Goal: Share content: Share content

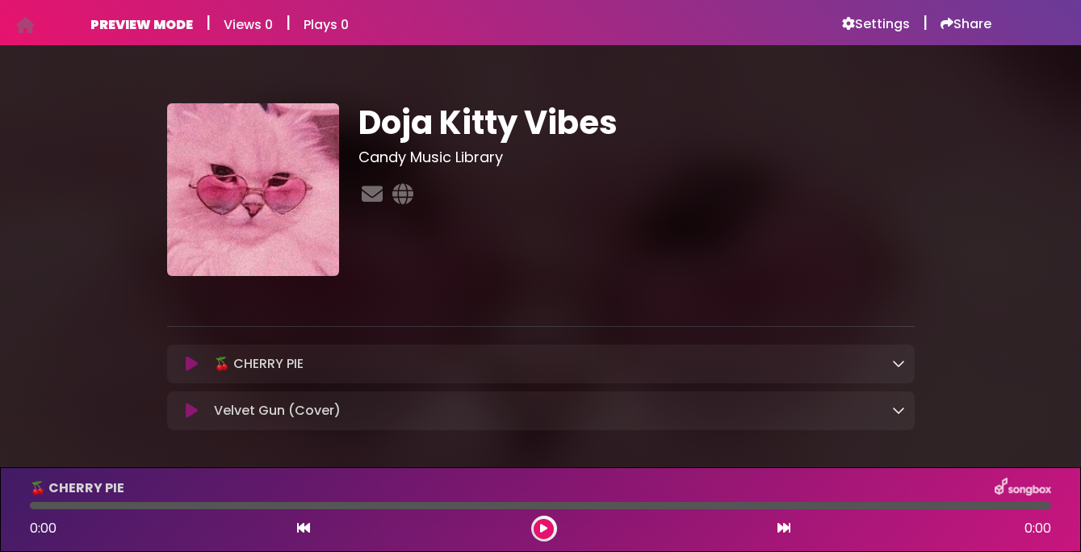
click at [190, 365] on icon at bounding box center [192, 364] width 12 height 16
click at [967, 16] on h6 "Share" at bounding box center [965, 24] width 51 height 16
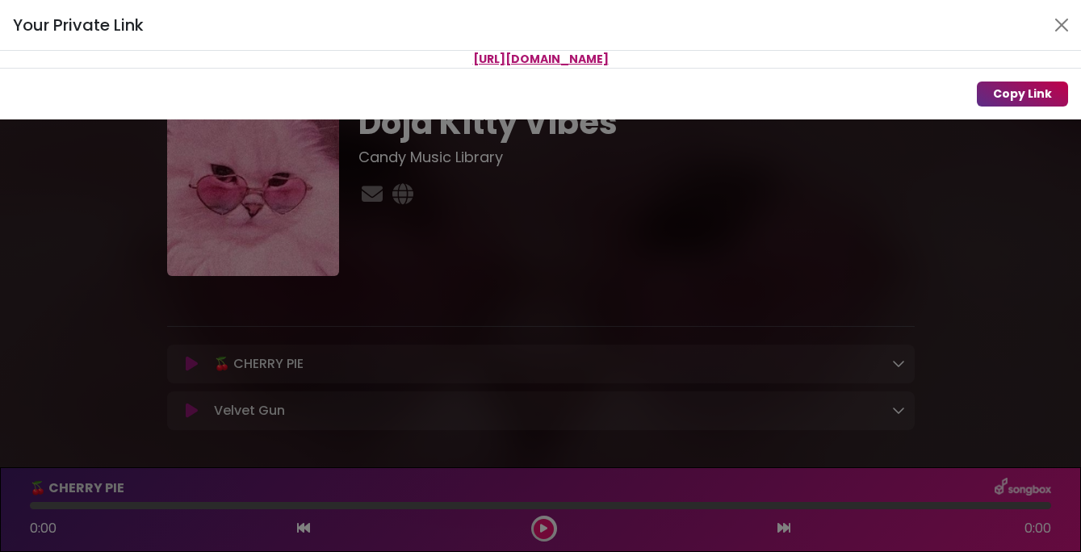
click at [1036, 91] on button "Copy Link" at bounding box center [1022, 94] width 91 height 25
click at [592, 316] on div "Your Private Link https://songbox.com/s/b3e00bfc-af29-497f-8e24-1c3e07547333 Co…" at bounding box center [540, 276] width 1081 height 552
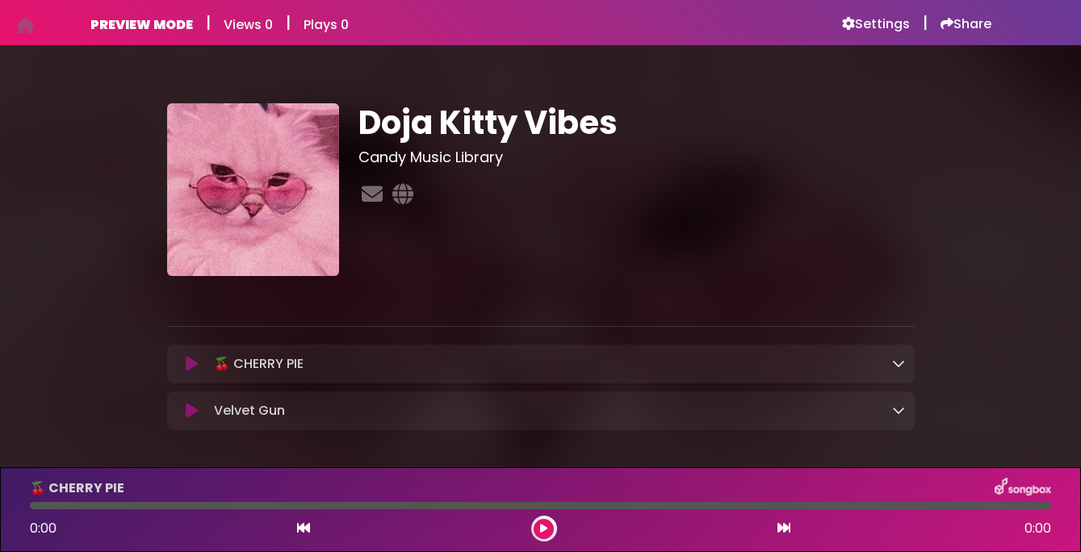
click at [603, 276] on div at bounding box center [540, 292] width 767 height 32
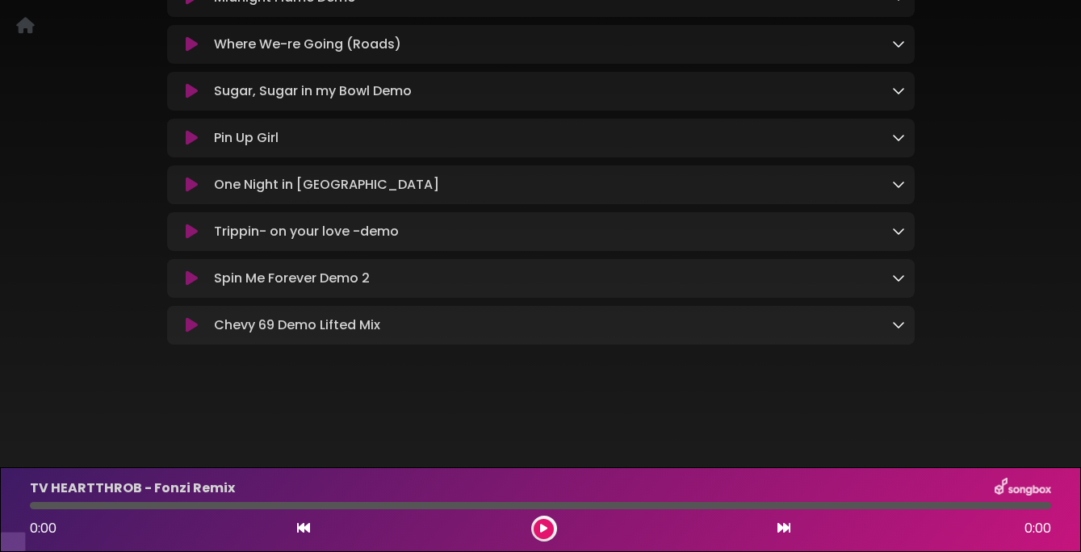
scroll to position [1165, 0]
